Goal: Navigation & Orientation: Find specific page/section

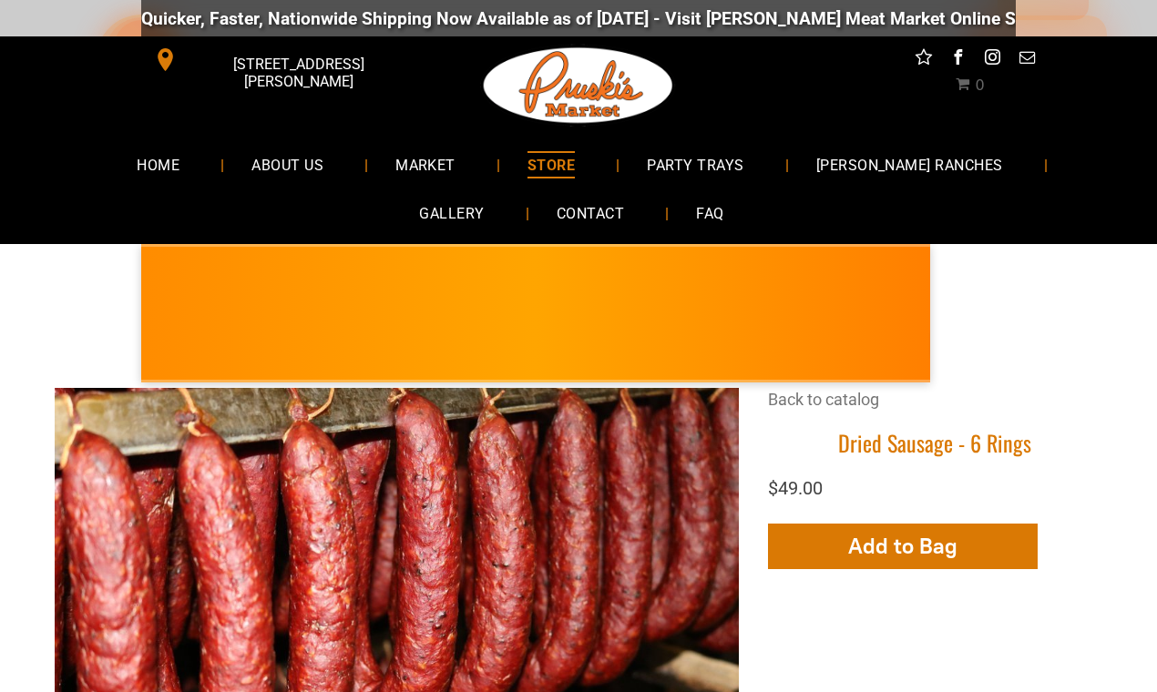
click at [397, 162] on span "MARKET" at bounding box center [425, 164] width 60 height 26
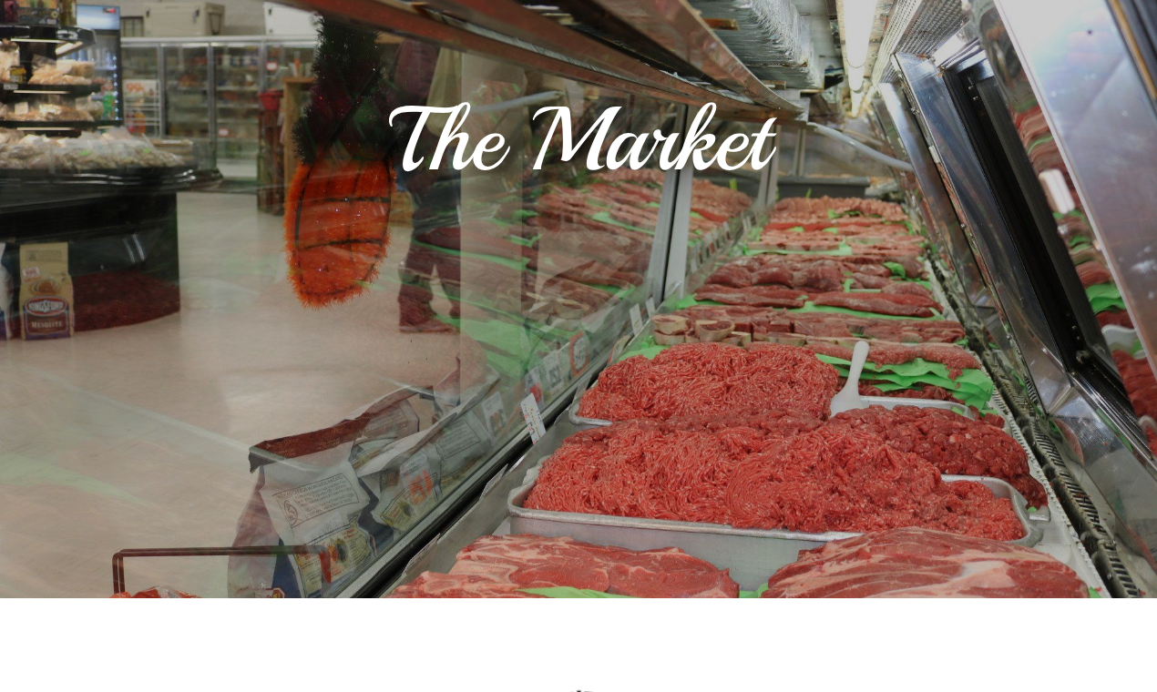
scroll to position [548, 0]
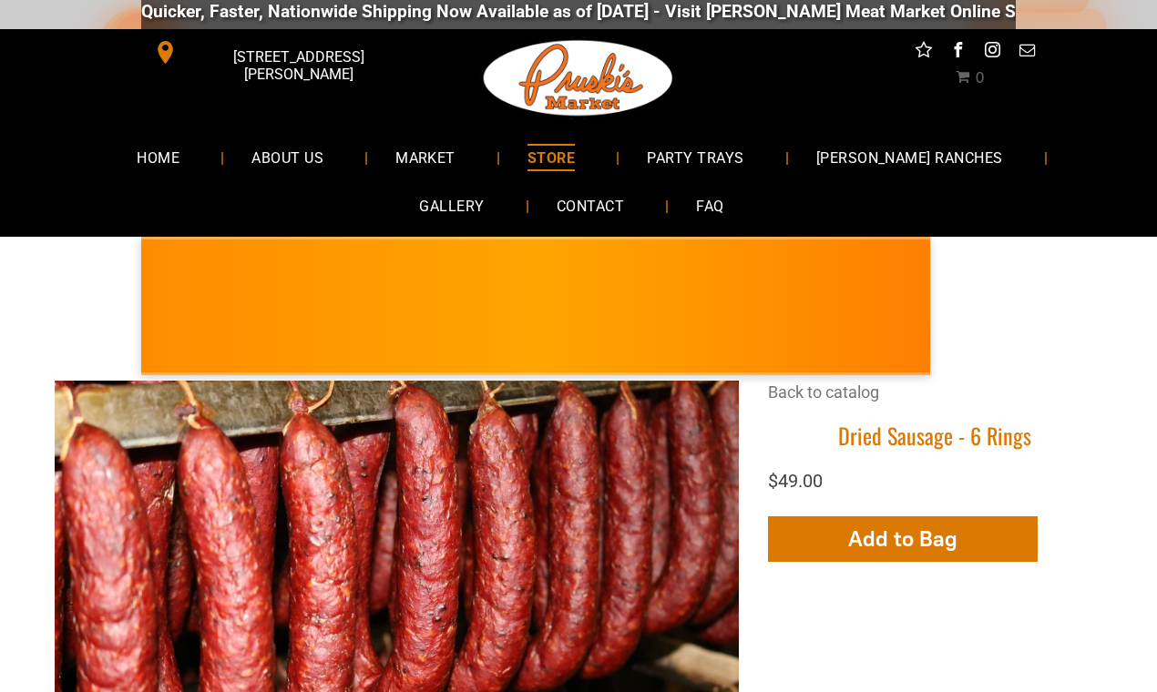
scroll to position [5, 0]
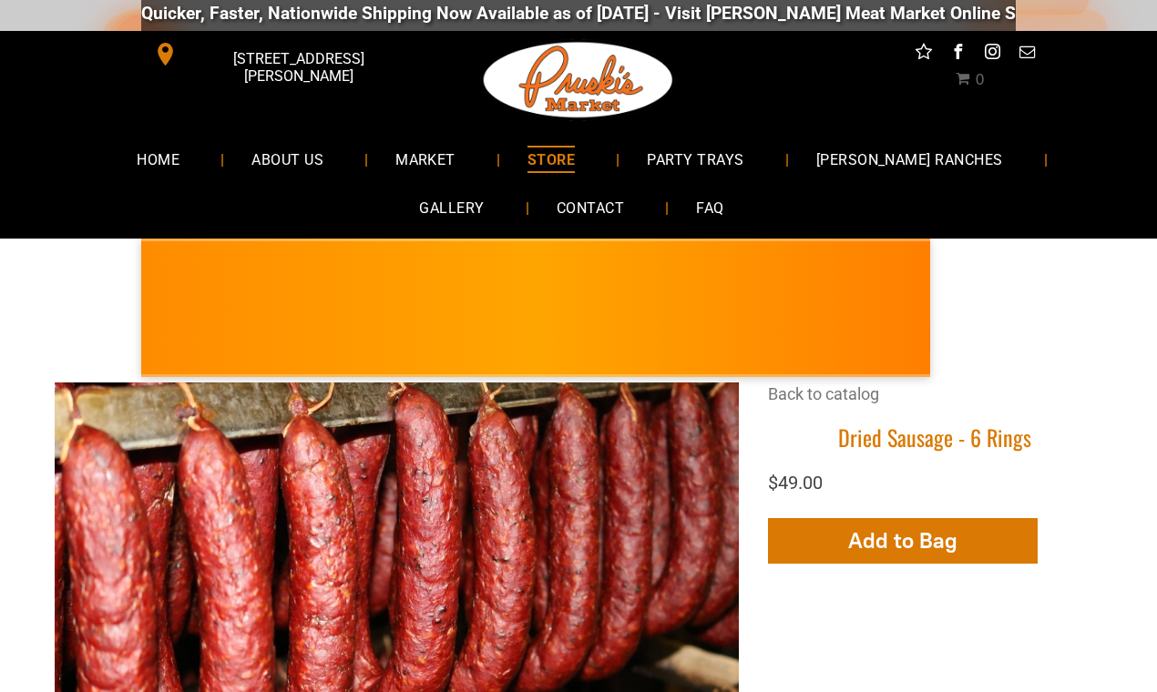
click at [399, 171] on span "MARKET" at bounding box center [425, 159] width 60 height 26
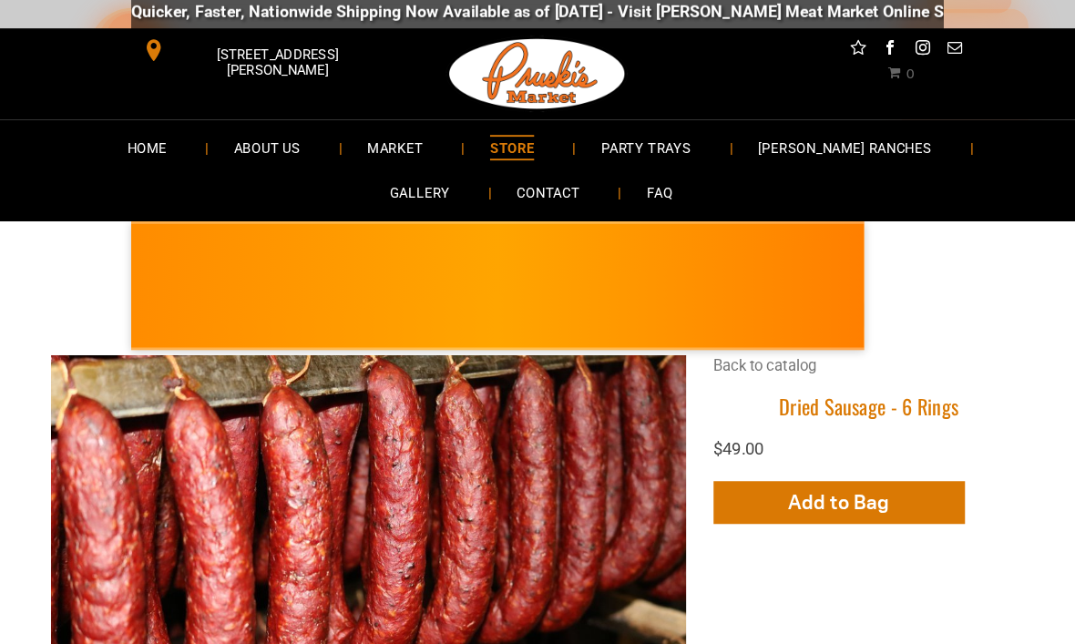
scroll to position [0, 0]
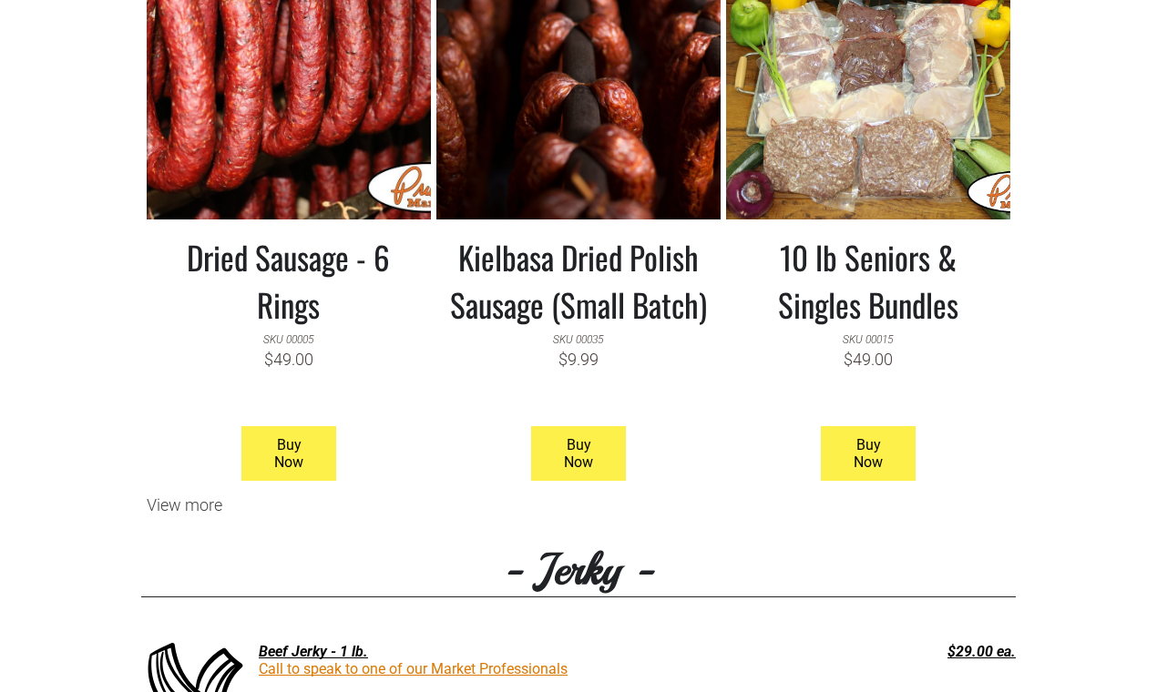
scroll to position [1773, 0]
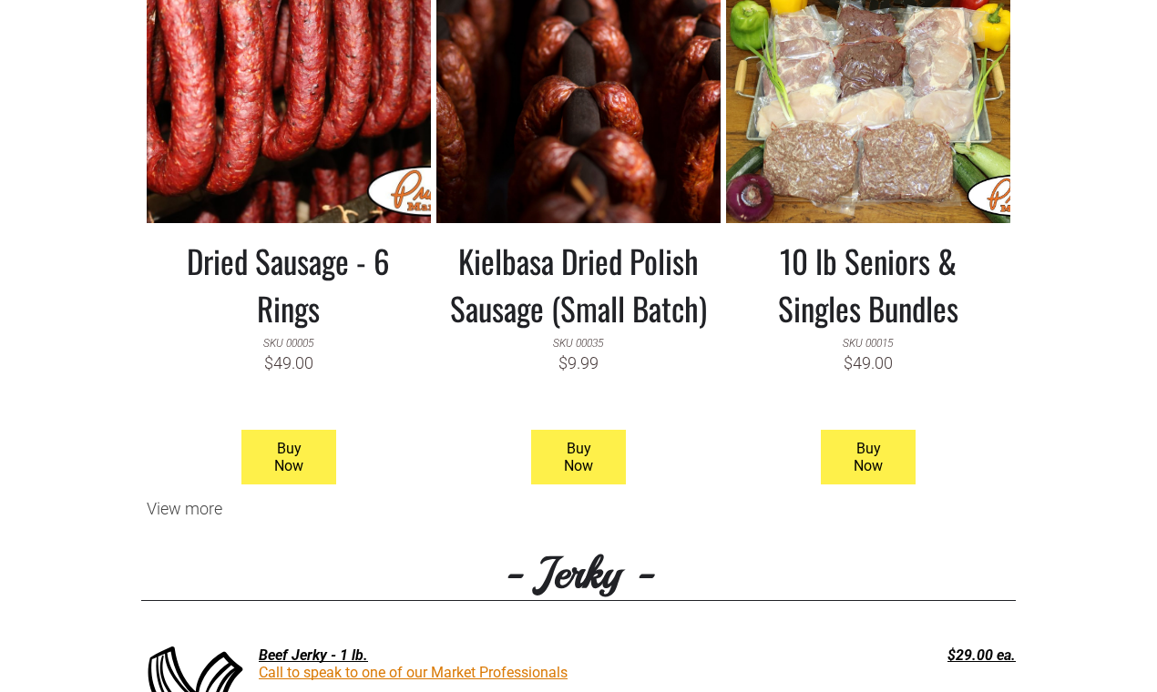
click at [174, 513] on div "View more" at bounding box center [578, 508] width 875 height 19
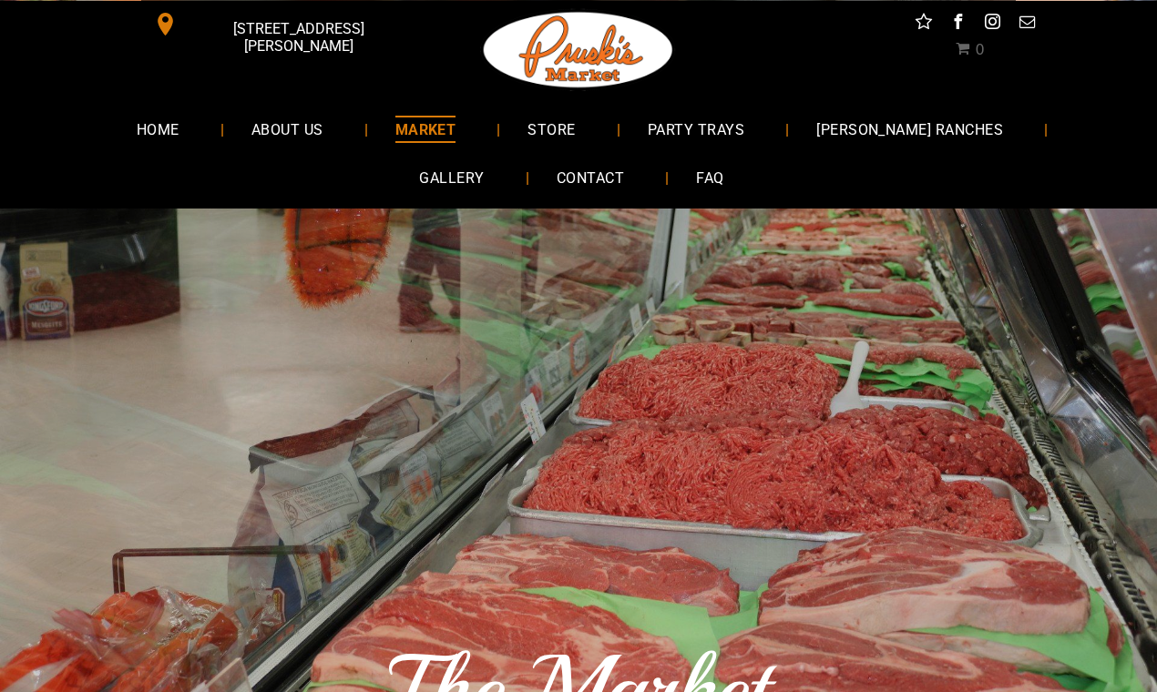
scroll to position [0, 0]
